Goal: Check status: Check status

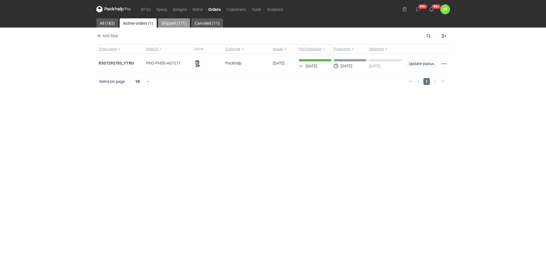
click at [181, 21] on link "Shipped (171)" at bounding box center [174, 22] width 32 height 9
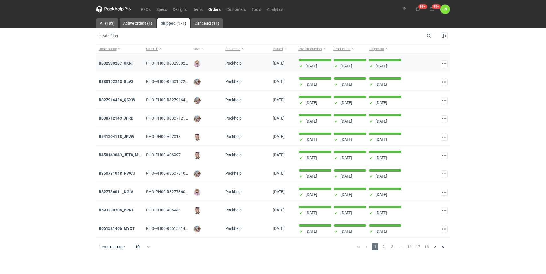
click at [128, 62] on strong "R832330287_UKRF" at bounding box center [116, 63] width 35 height 5
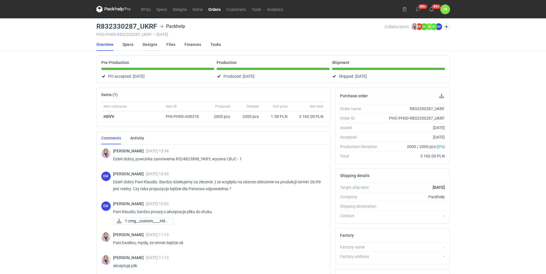
click at [150, 46] on link "Designs" at bounding box center [150, 44] width 15 height 13
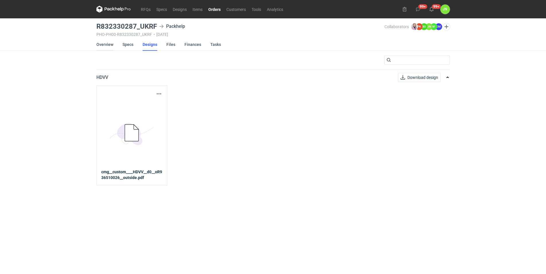
click at [111, 48] on link "Overview" at bounding box center [104, 44] width 17 height 13
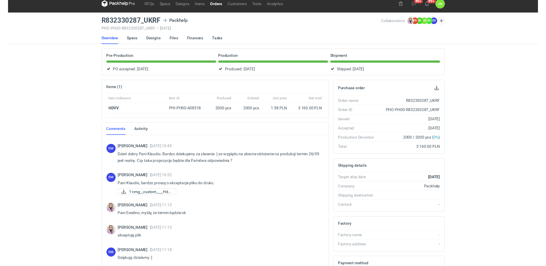
scroll to position [18, 0]
